Goal: Find contact information: Find contact information

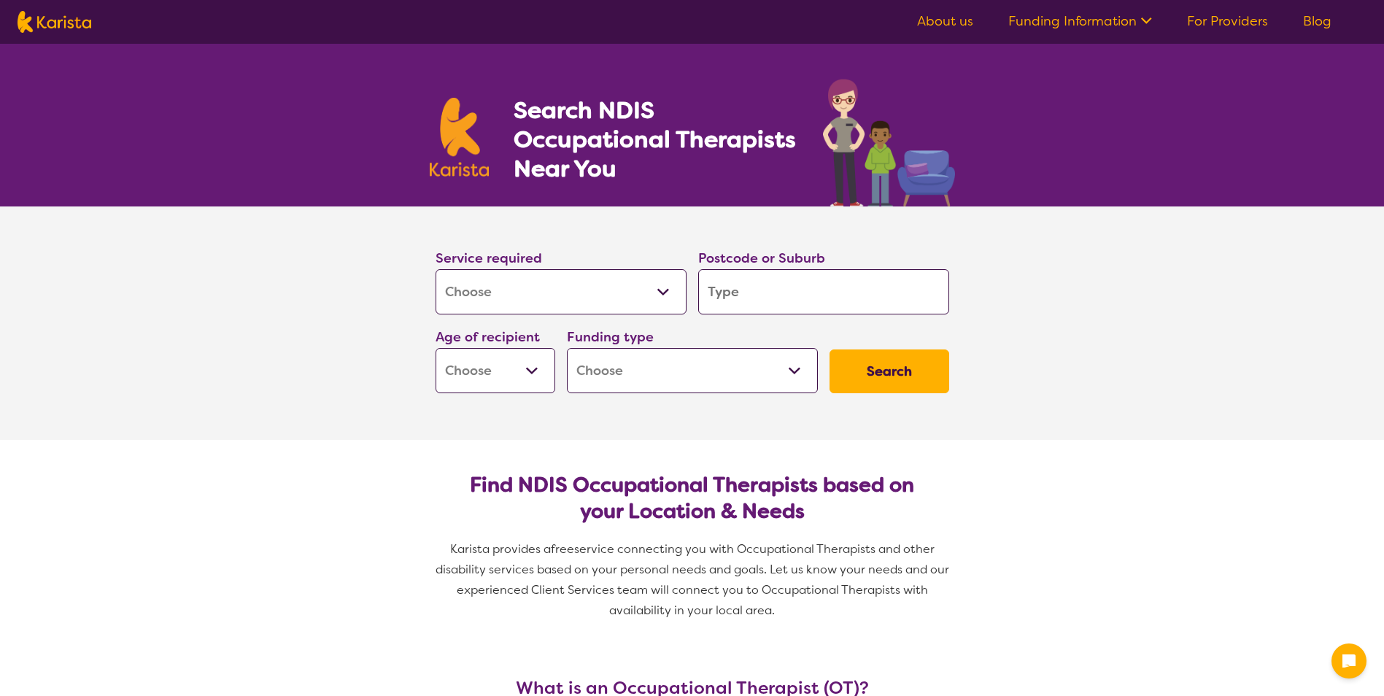
select select "[MEDICAL_DATA]"
click at [778, 293] on input "search" at bounding box center [823, 291] width 251 height 45
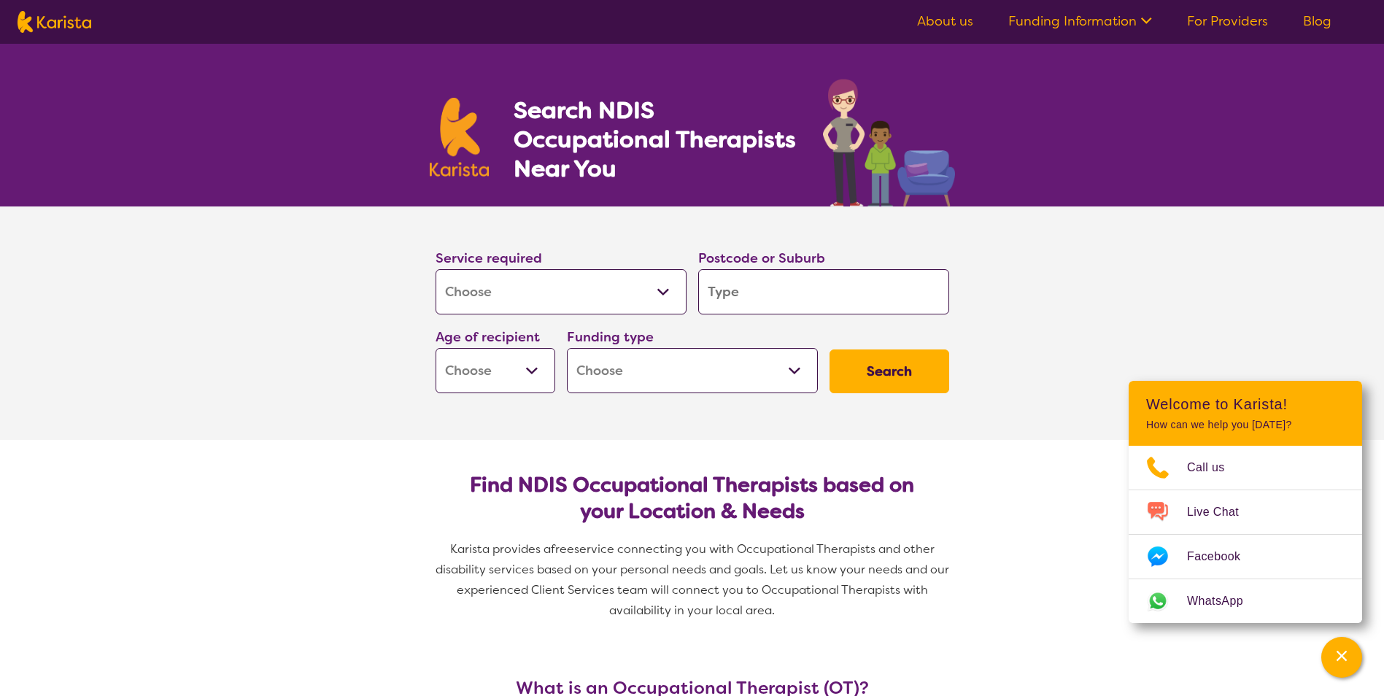
click at [536, 379] on select "Early Childhood - 0 to 9 Child - 10 to 11 Adolescent - 12 to 17 Adult - 18 to 6…" at bounding box center [496, 370] width 120 height 45
select select "AD"
click at [436, 348] on select "Early Childhood - 0 to 9 Child - 10 to 11 Adolescent - 12 to 17 Adult - 18 to 6…" at bounding box center [496, 370] width 120 height 45
select select "AD"
click at [720, 371] on select "Home Care Package (HCP) National Disability Insurance Scheme (NDIS) I don't know" at bounding box center [692, 370] width 251 height 45
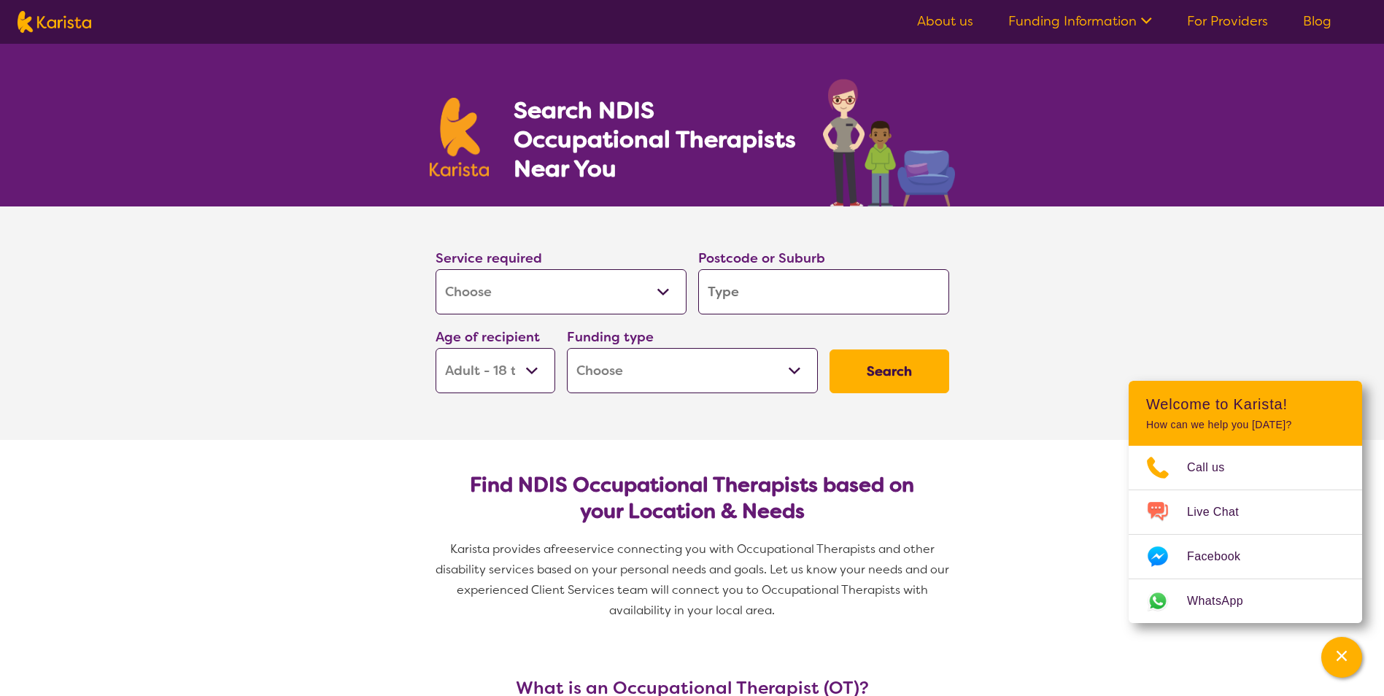
select select "NDIS"
click at [567, 348] on select "Home Care Package (HCP) National Disability Insurance Scheme (NDIS) I don't know" at bounding box center [692, 370] width 251 height 45
select select "NDIS"
click at [794, 287] on input "search" at bounding box center [823, 291] width 251 height 45
click at [770, 290] on input "search" at bounding box center [823, 291] width 251 height 45
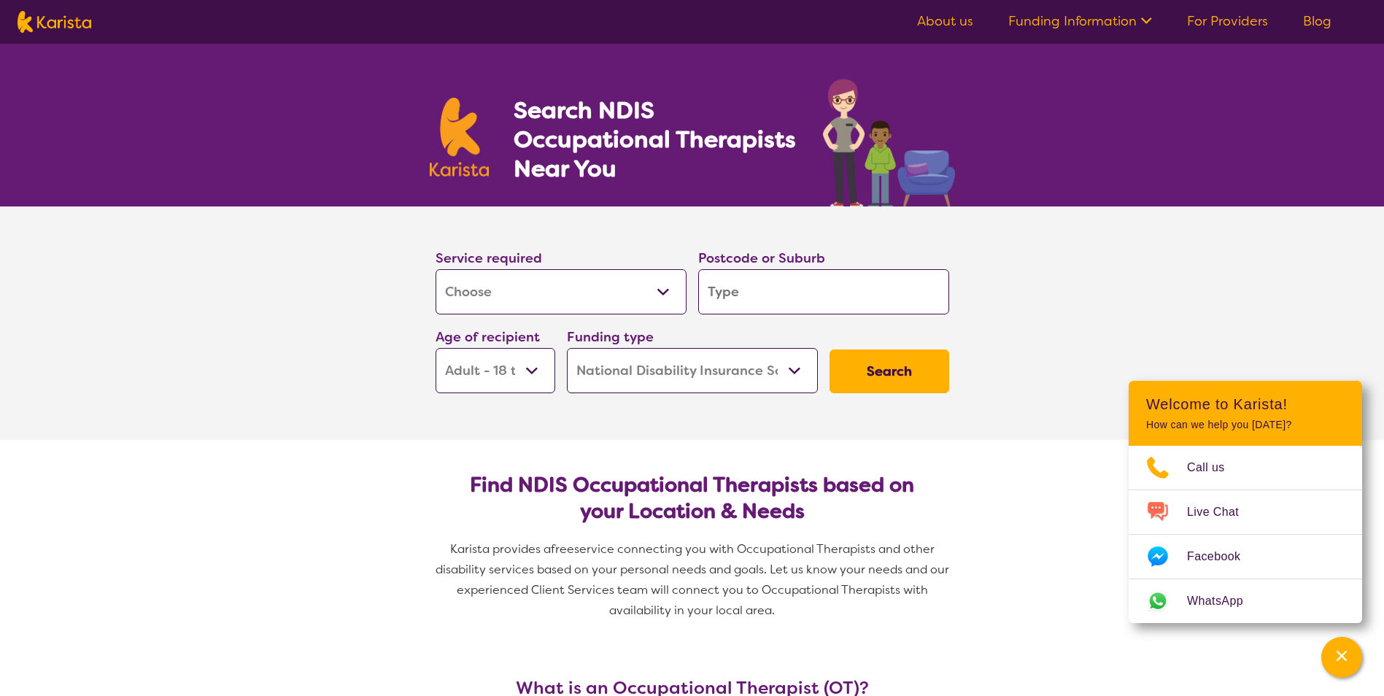
type input "4"
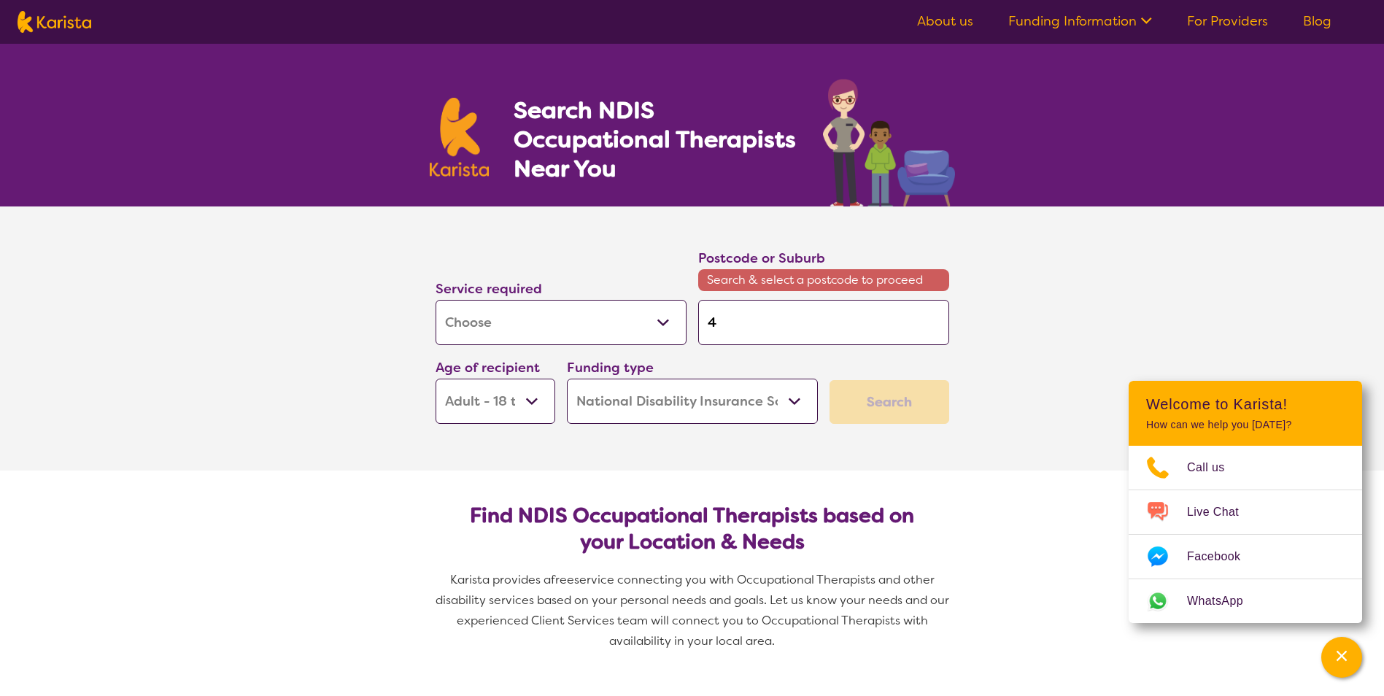
type input "42"
type input "4"
type input "41"
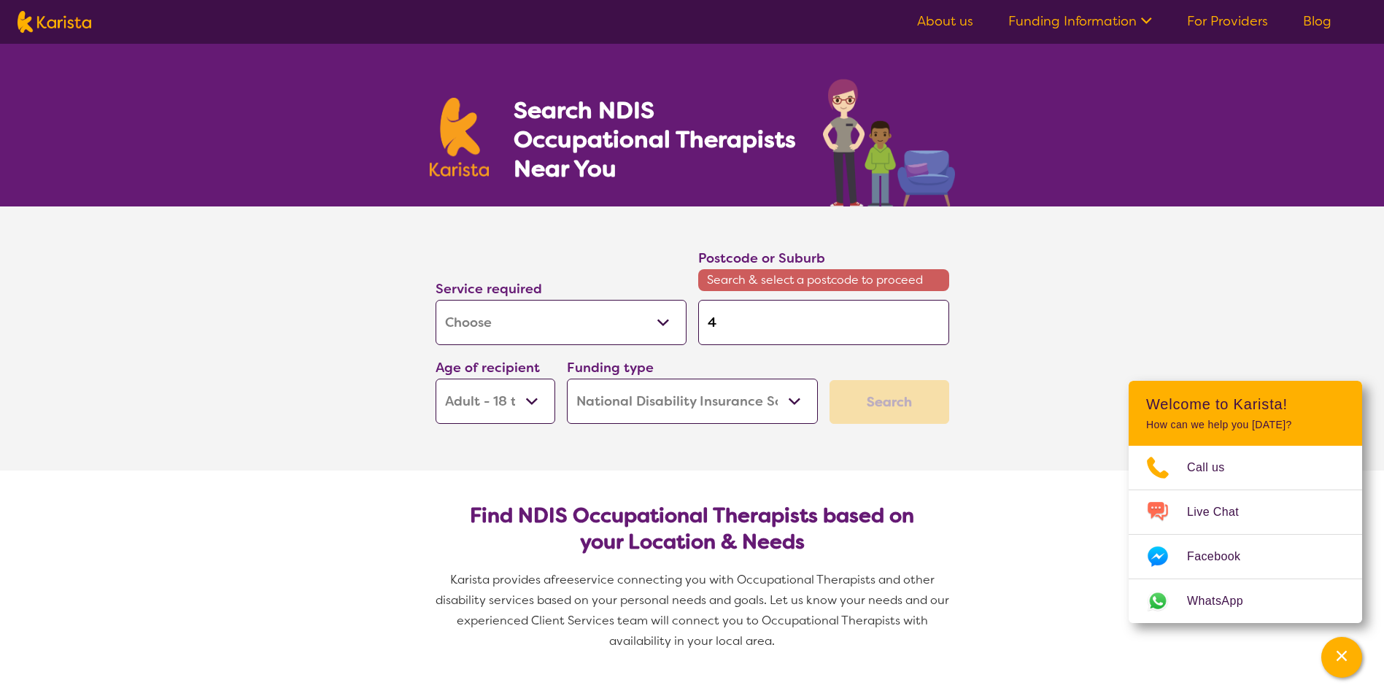
type input "41"
type input "413"
type input "4132"
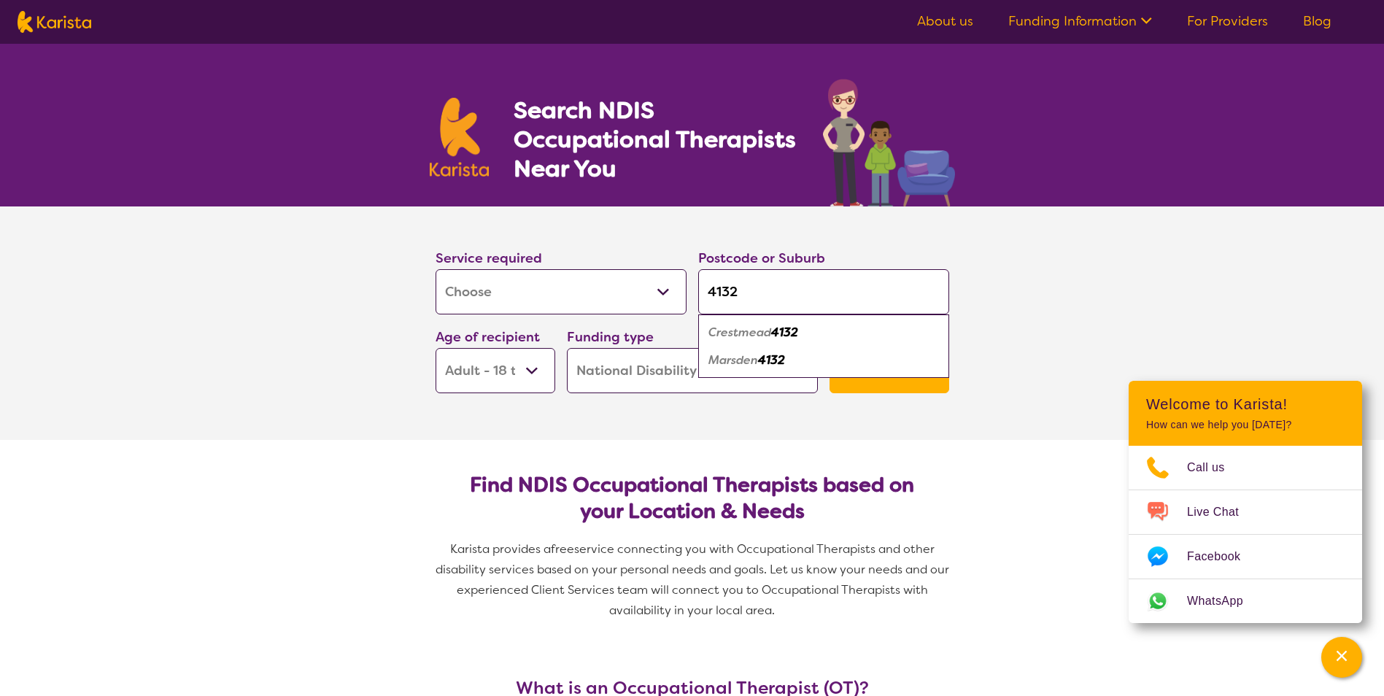
type input "4132"
click at [818, 361] on div "Marsden 4132" at bounding box center [824, 361] width 236 height 28
click at [870, 387] on button "Search" at bounding box center [890, 372] width 120 height 44
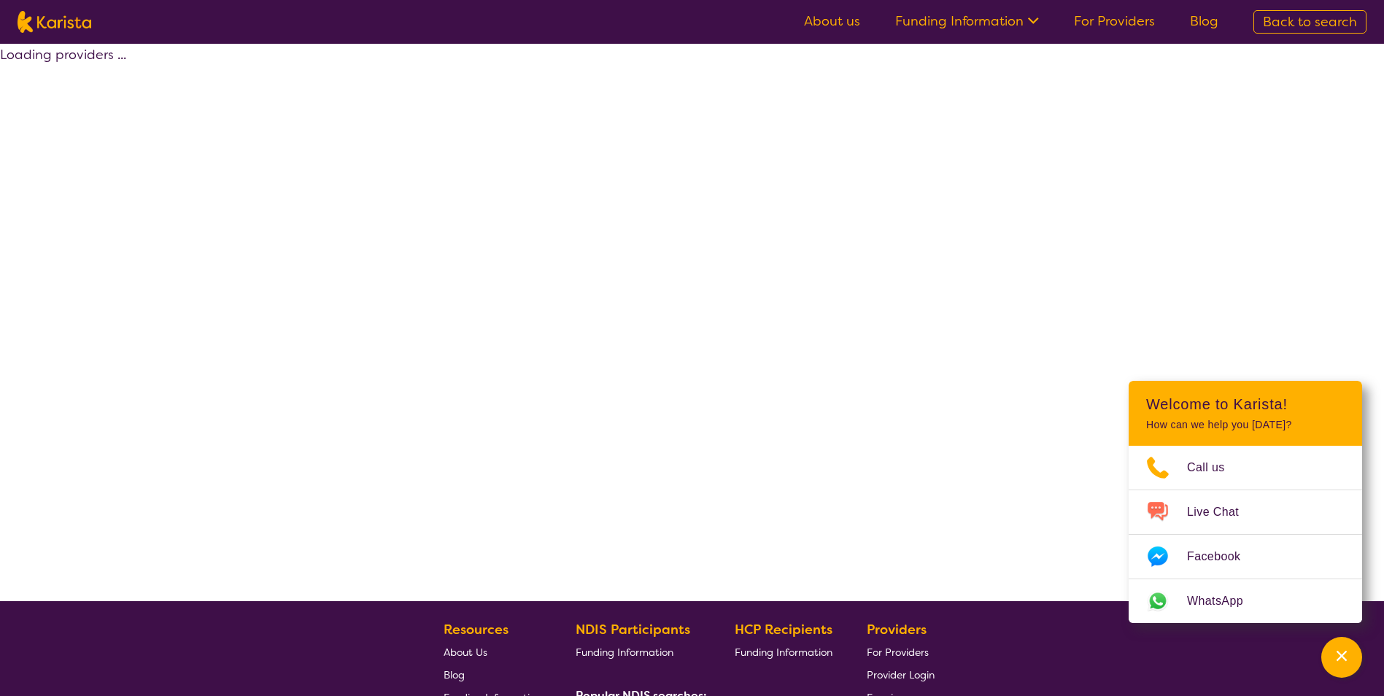
select select "by_score"
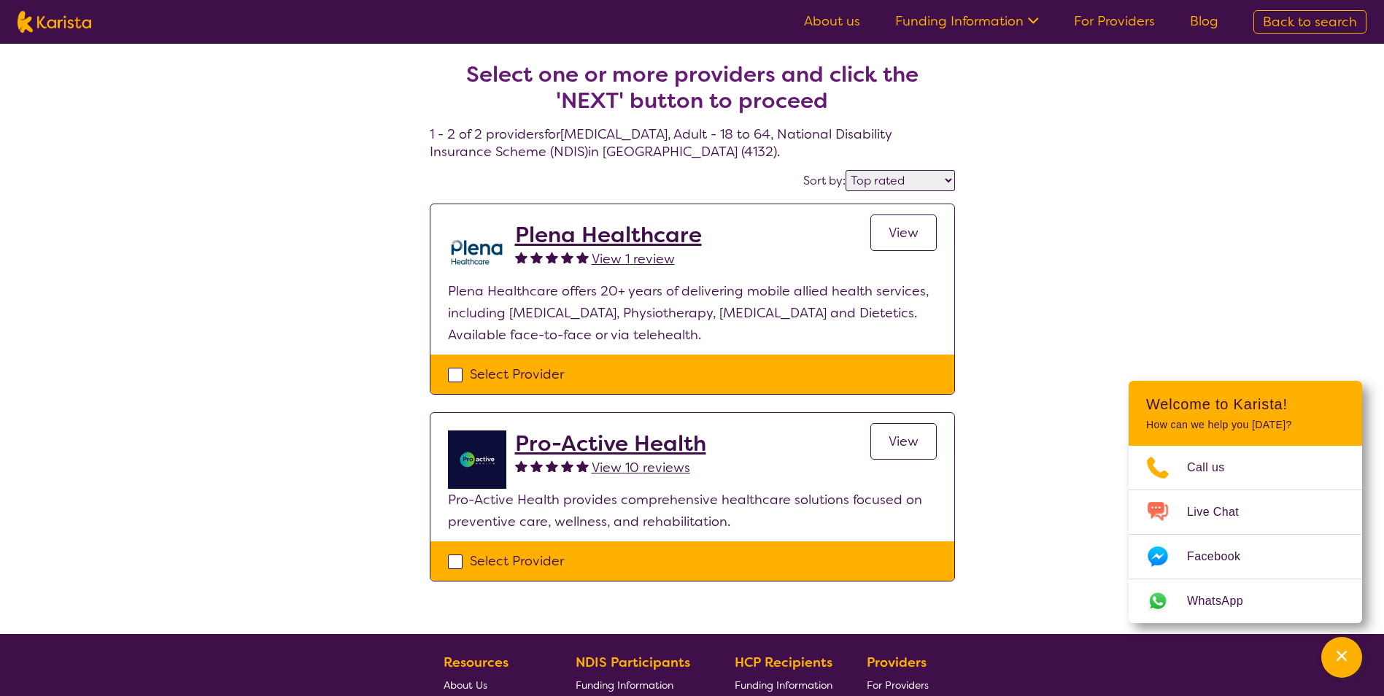
click at [891, 244] on link "View" at bounding box center [904, 233] width 66 height 36
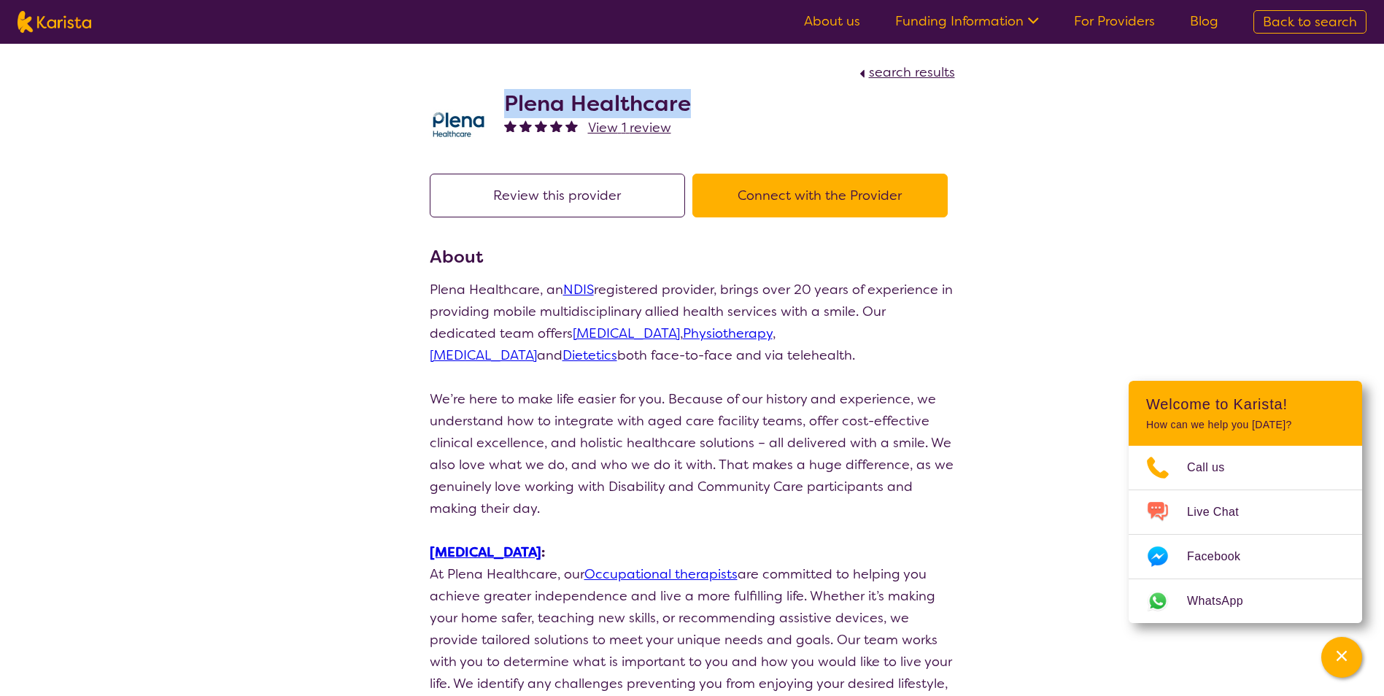
drag, startPoint x: 505, startPoint y: 96, endPoint x: 700, endPoint y: 107, distance: 195.1
click at [700, 107] on div "Plena Healthcare View 1 review" at bounding box center [692, 119] width 525 height 73
drag, startPoint x: 700, startPoint y: 107, endPoint x: 660, endPoint y: 111, distance: 40.4
copy h2 "Plena Healthcare"
click at [908, 74] on span "search results" at bounding box center [912, 72] width 86 height 18
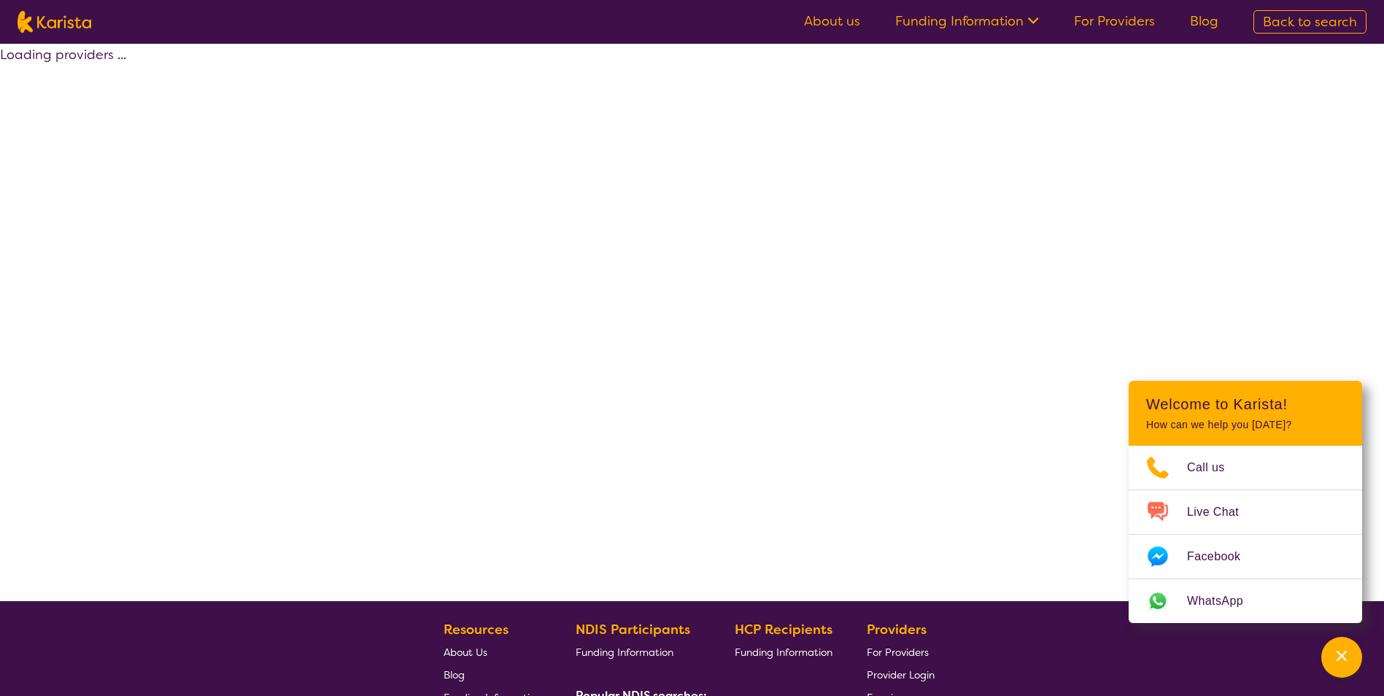
select select "by_score"
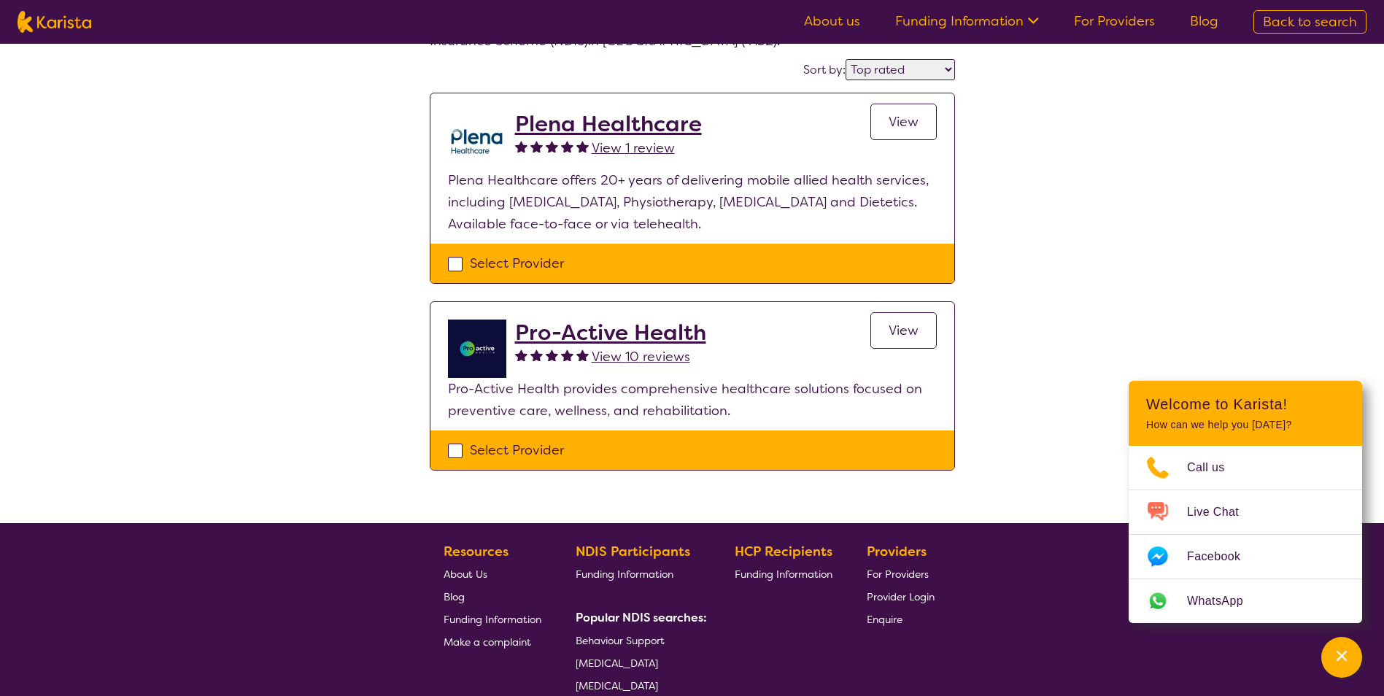
scroll to position [146, 0]
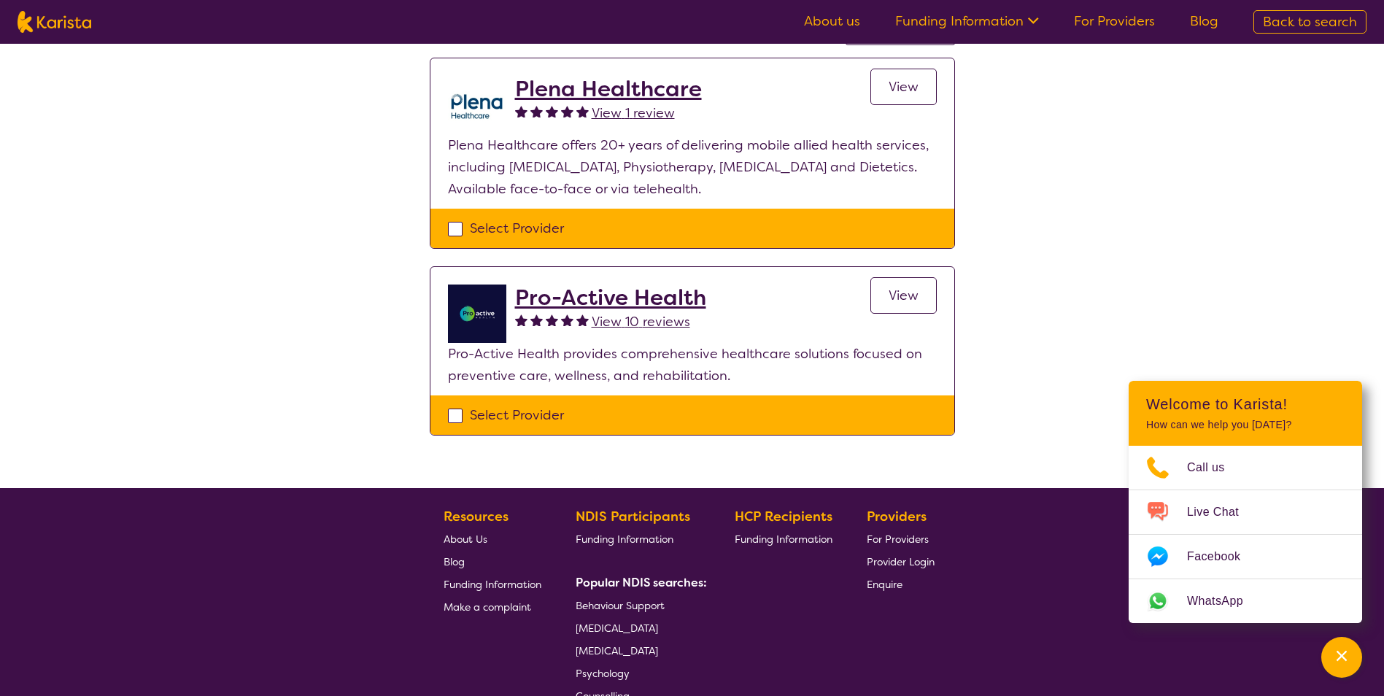
click at [571, 304] on h2 "Pro-Active Health" at bounding box center [610, 298] width 191 height 26
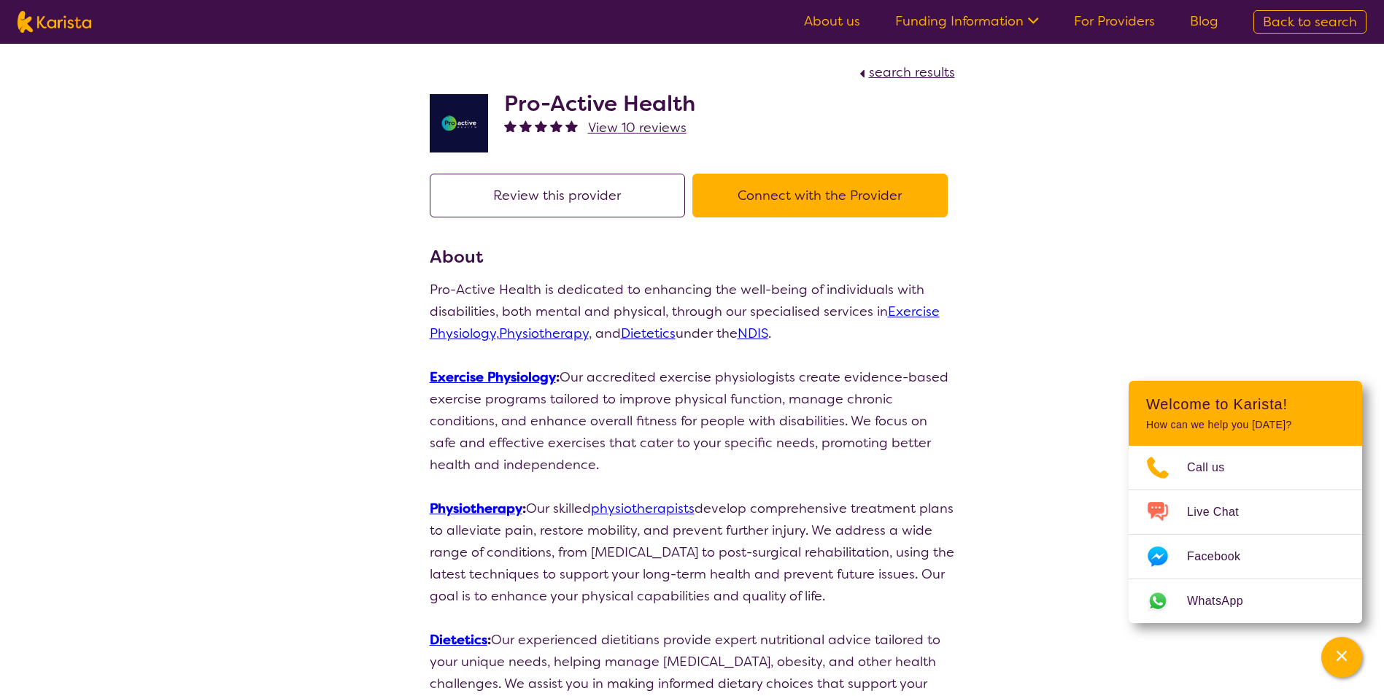
click at [774, 185] on button "Connect with the Provider" at bounding box center [820, 196] width 255 height 44
